Goal: Find contact information: Obtain details needed to contact an individual or organization

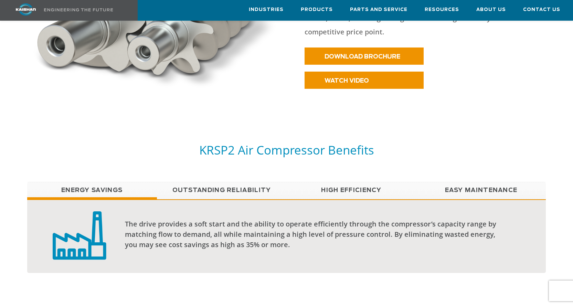
scroll to position [413, 0]
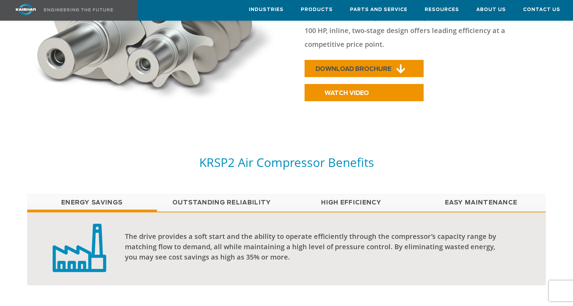
click at [361, 66] on span "DOWNLOAD BROCHURE" at bounding box center [353, 69] width 76 height 6
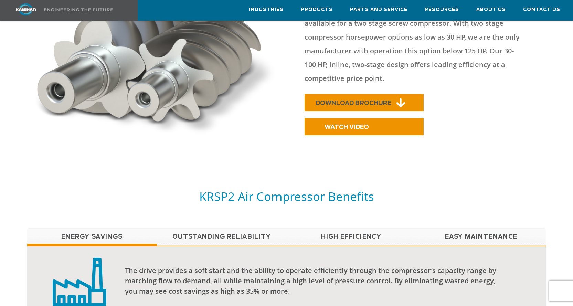
scroll to position [378, 0]
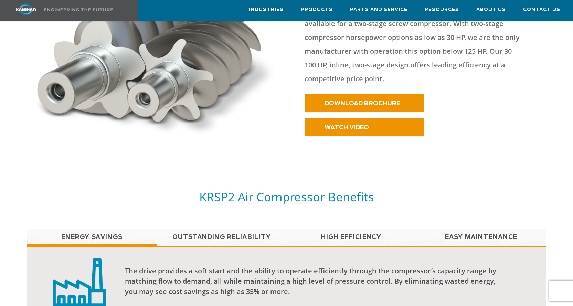
click at [464, 228] on link "Easy Maintenance" at bounding box center [481, 236] width 130 height 17
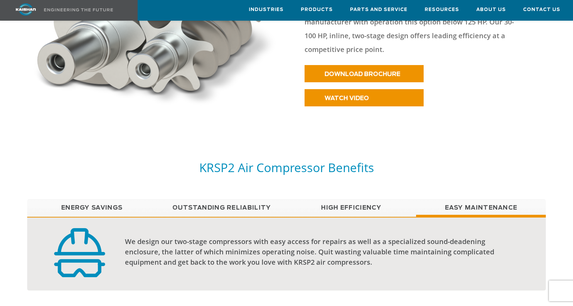
scroll to position [447, 0]
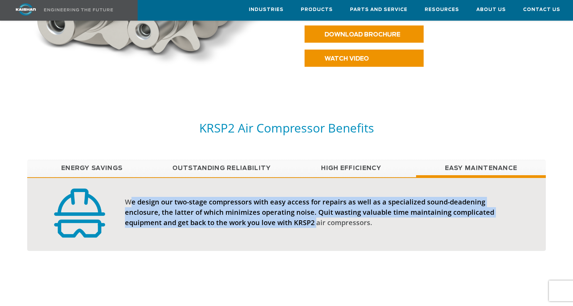
drag, startPoint x: 131, startPoint y: 189, endPoint x: 313, endPoint y: 213, distance: 183.5
click at [313, 213] on div "We design our two-stage compressors with easy access for repairs as well as a s…" at bounding box center [314, 212] width 379 height 31
click at [355, 160] on link "High Efficiency" at bounding box center [352, 168] width 130 height 17
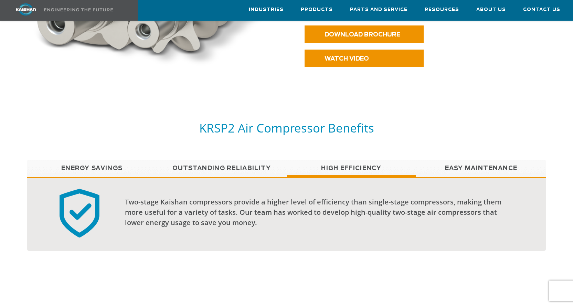
click at [219, 160] on link "Outstanding Reliability" at bounding box center [222, 168] width 130 height 17
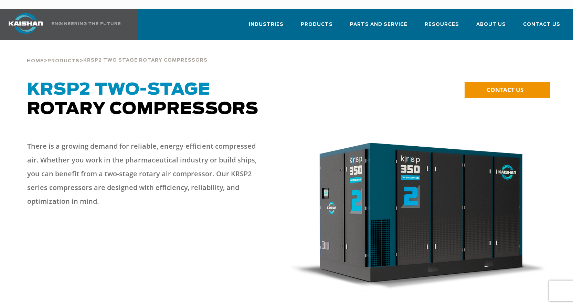
scroll to position [0, 0]
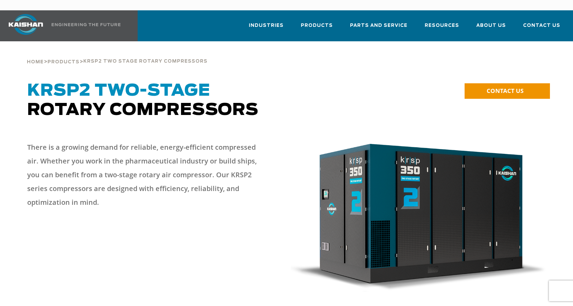
click at [267, 134] on div "There is a growing demand for reliable, energy-efficient compressed air. Whethe…" at bounding box center [155, 175] width 264 height 84
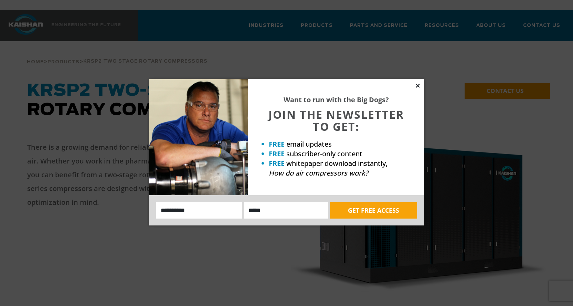
click at [416, 86] on icon at bounding box center [418, 86] width 6 height 6
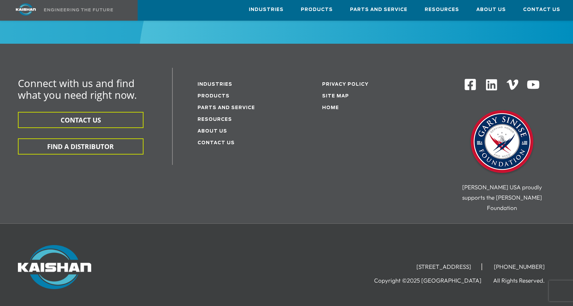
scroll to position [2167, 0]
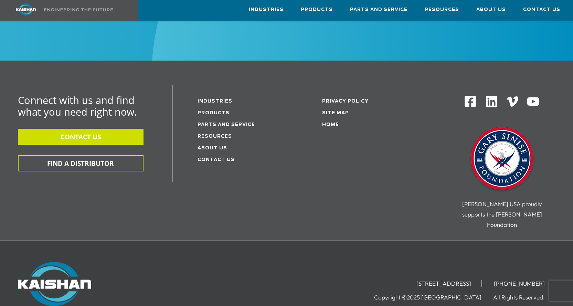
click at [90, 129] on button "CONTACT US" at bounding box center [81, 137] width 126 height 16
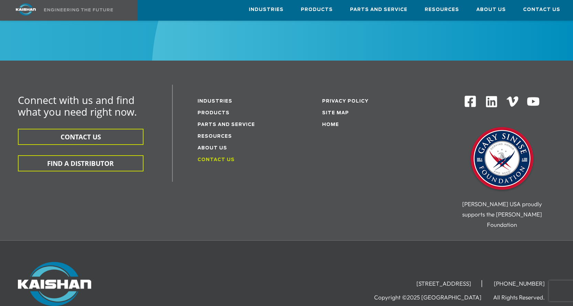
scroll to position [2162, 0]
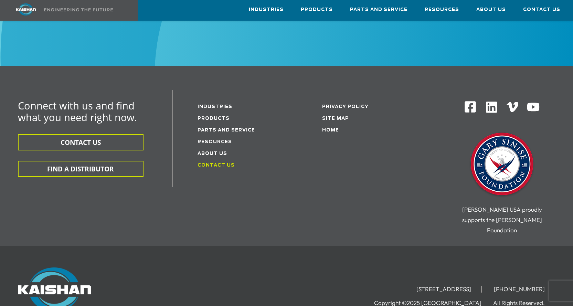
click at [221, 163] on link "Contact Us" at bounding box center [215, 165] width 37 height 4
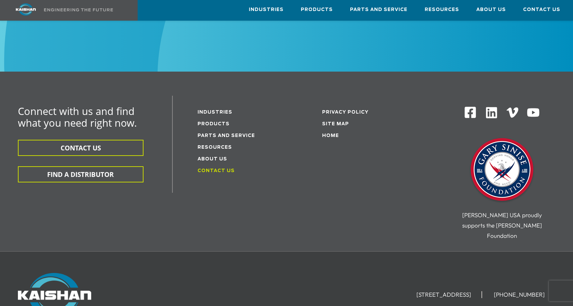
click at [219, 169] on link "Contact Us" at bounding box center [215, 171] width 37 height 4
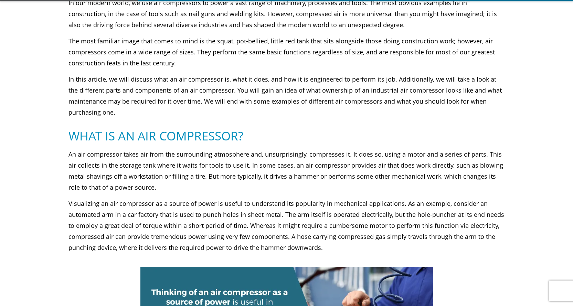
scroll to position [172, 0]
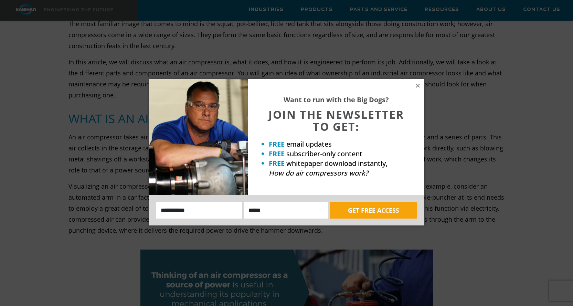
drag, startPoint x: 72, startPoint y: 124, endPoint x: 336, endPoint y: 147, distance: 265.9
click at [417, 86] on icon at bounding box center [418, 86] width 4 height 4
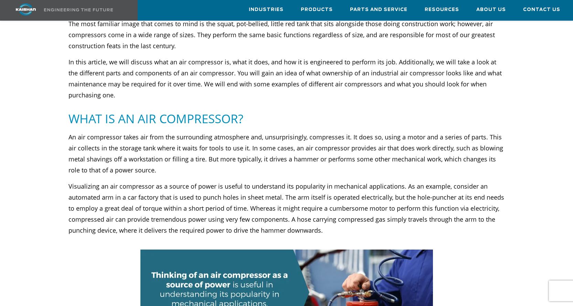
click at [276, 150] on p "An air compressor takes air from the surrounding atmosphere and, unsurprisingly…" at bounding box center [286, 153] width 436 height 44
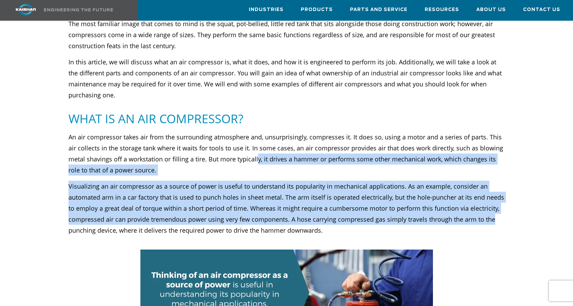
drag, startPoint x: 264, startPoint y: 146, endPoint x: 498, endPoint y: 212, distance: 243.9
click at [498, 212] on div "An air compressor takes air from the surrounding atmosphere and, unsurprisingly…" at bounding box center [286, 183] width 436 height 104
click at [449, 210] on p "Visualizing an air compressor as a source of power is useful to understand its …" at bounding box center [286, 208] width 436 height 55
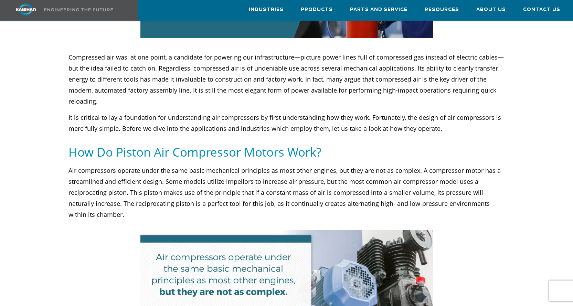
scroll to position [482, 0]
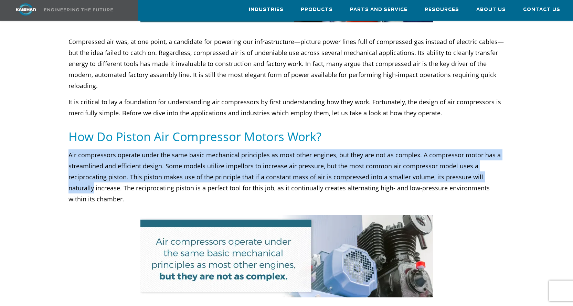
drag, startPoint x: 66, startPoint y: 142, endPoint x: 508, endPoint y: 166, distance: 443.1
click at [508, 166] on div "Air compressors operate under the same basic mechanical principles as most othe…" at bounding box center [286, 176] width 444 height 55
click at [418, 149] on p "Air compressors operate under the same basic mechanical principles as most othe…" at bounding box center [286, 176] width 436 height 55
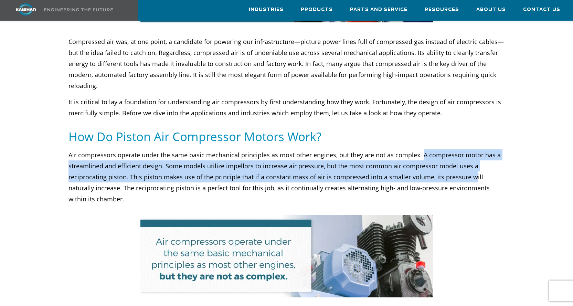
drag, startPoint x: 420, startPoint y: 142, endPoint x: 473, endPoint y: 166, distance: 58.2
click at [471, 166] on p "Air compressors operate under the same basic mechanical principles as most othe…" at bounding box center [286, 176] width 436 height 55
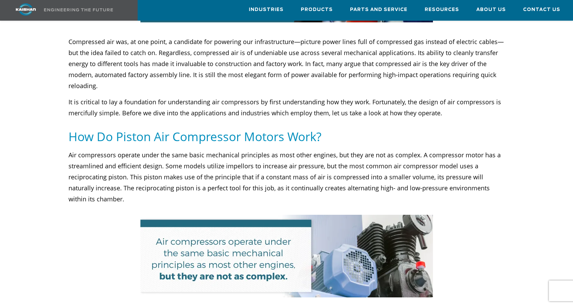
click at [478, 167] on p "Air compressors operate under the same basic mechanical principles as most othe…" at bounding box center [286, 176] width 436 height 55
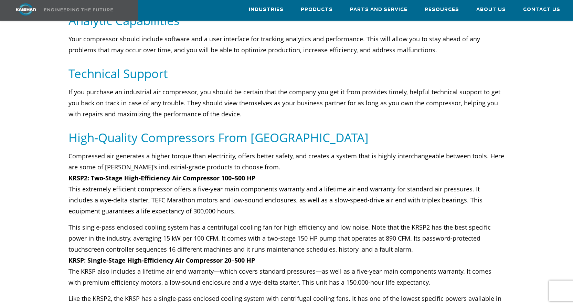
scroll to position [3406, 0]
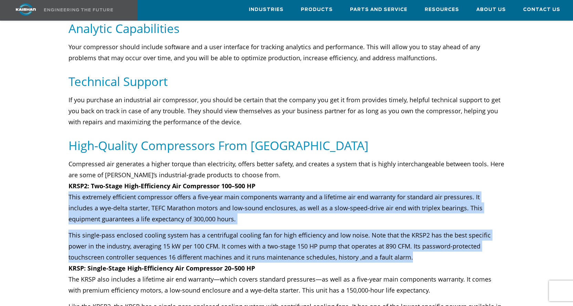
drag, startPoint x: 70, startPoint y: 157, endPoint x: 495, endPoint y: 214, distance: 429.4
click at [495, 214] on div "This extremely efficient compressor offers a five-year main components warranty…" at bounding box center [286, 226] width 436 height 71
click at [487, 229] on p "This single-pass enclosed cooling system has a centrifugal cooling fan for high…" at bounding box center [286, 245] width 436 height 33
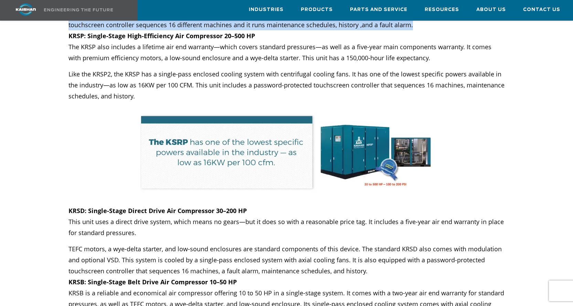
scroll to position [3647, 0]
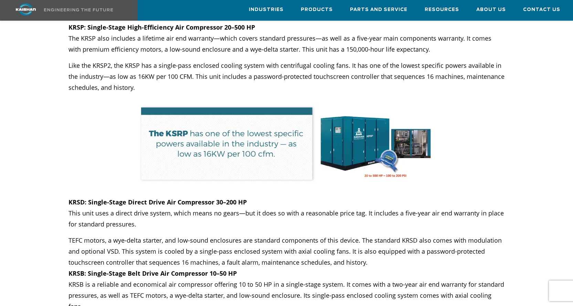
click at [482, 235] on p "TEFC motors, a wye-delta starter, and low-sound enclosures are standard compone…" at bounding box center [286, 251] width 436 height 33
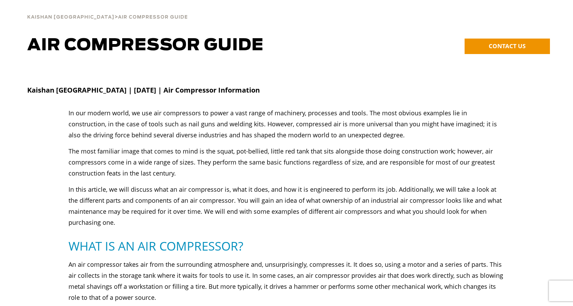
scroll to position [0, 0]
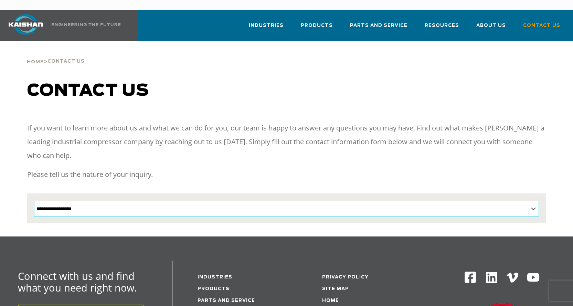
click at [65, 201] on select "**********" at bounding box center [286, 209] width 505 height 16
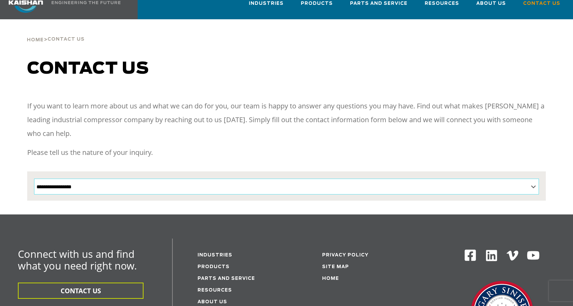
scroll to position [34, 0]
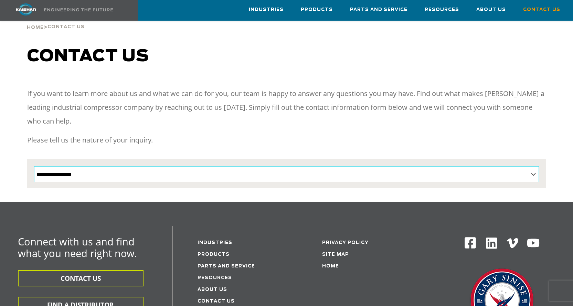
click at [60, 166] on select "**********" at bounding box center [286, 174] width 505 height 16
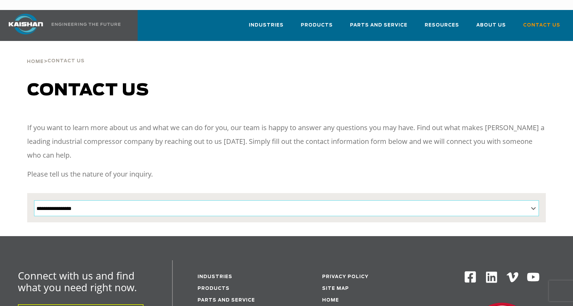
scroll to position [0, 0]
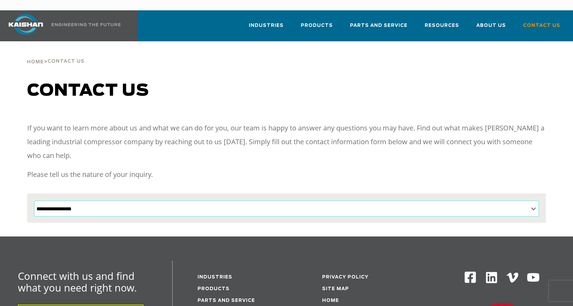
click at [97, 203] on select "**********" at bounding box center [286, 209] width 505 height 16
select select "**********"
click at [34, 201] on select "**********" at bounding box center [286, 209] width 505 height 16
